Goal: Task Accomplishment & Management: Use online tool/utility

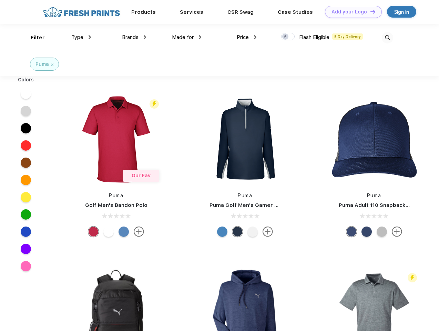
click at [351, 12] on link "Add your Logo Design Tool" at bounding box center [353, 12] width 57 height 12
click at [0, 0] on div "Design Tool" at bounding box center [0, 0] width 0 height 0
click at [370, 11] on link "Add your Logo Design Tool" at bounding box center [353, 12] width 57 height 12
click at [33, 38] on div "Filter" at bounding box center [38, 38] width 14 height 8
click at [81, 37] on span "Type" at bounding box center [77, 37] width 12 height 6
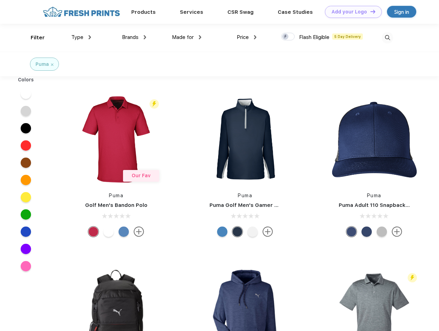
click at [134, 37] on span "Brands" at bounding box center [130, 37] width 17 height 6
click at [187, 37] on span "Made for" at bounding box center [183, 37] width 22 height 6
click at [247, 37] on span "Price" at bounding box center [243, 37] width 12 height 6
click at [288, 37] on div at bounding box center [287, 37] width 13 height 8
click at [286, 37] on input "checkbox" at bounding box center [283, 34] width 4 height 4
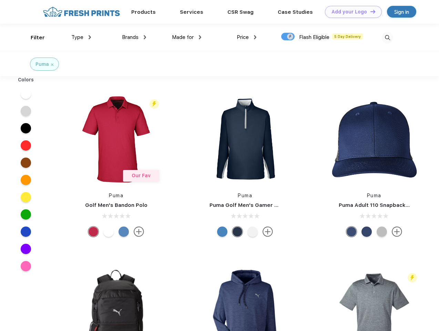
click at [388, 38] on img at bounding box center [387, 37] width 11 height 11
